Goal: Navigation & Orientation: Find specific page/section

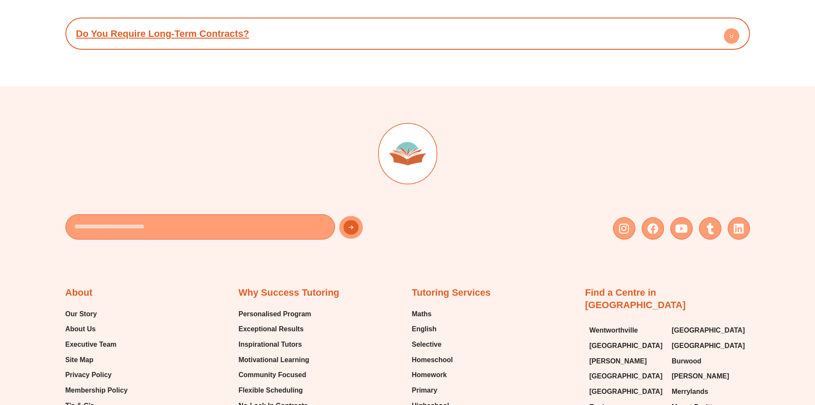
scroll to position [4922, 0]
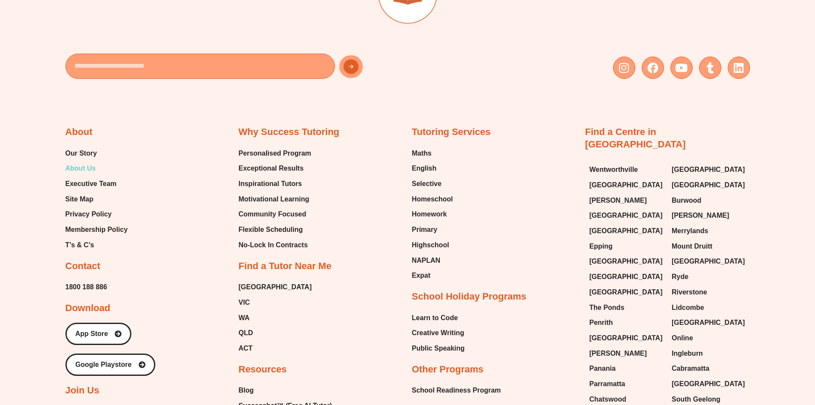
click at [85, 167] on span "About Us" at bounding box center [80, 168] width 30 height 13
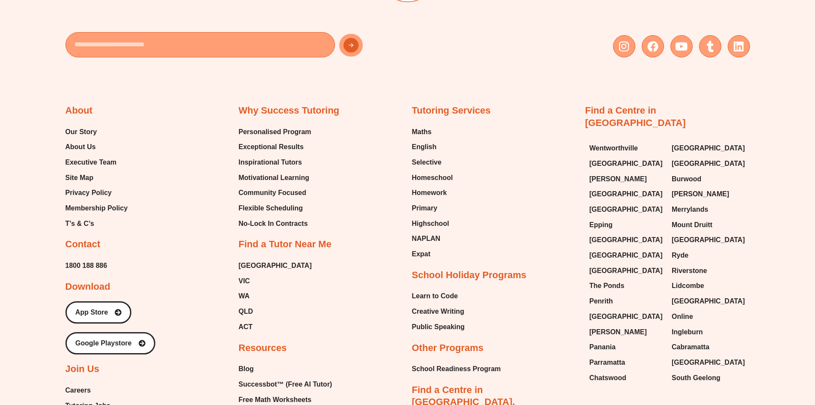
scroll to position [1926, 0]
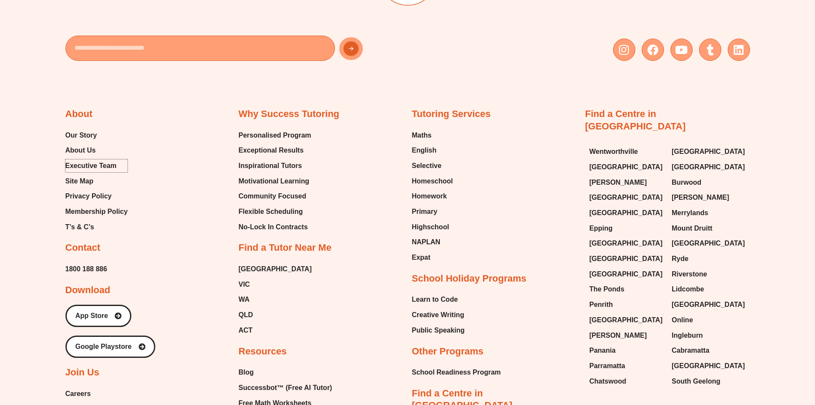
drag, startPoint x: 93, startPoint y: 164, endPoint x: 147, endPoint y: 235, distance: 89.2
click at [93, 164] on span "Executive Team" at bounding box center [90, 165] width 51 height 13
